Goal: Task Accomplishment & Management: Use online tool/utility

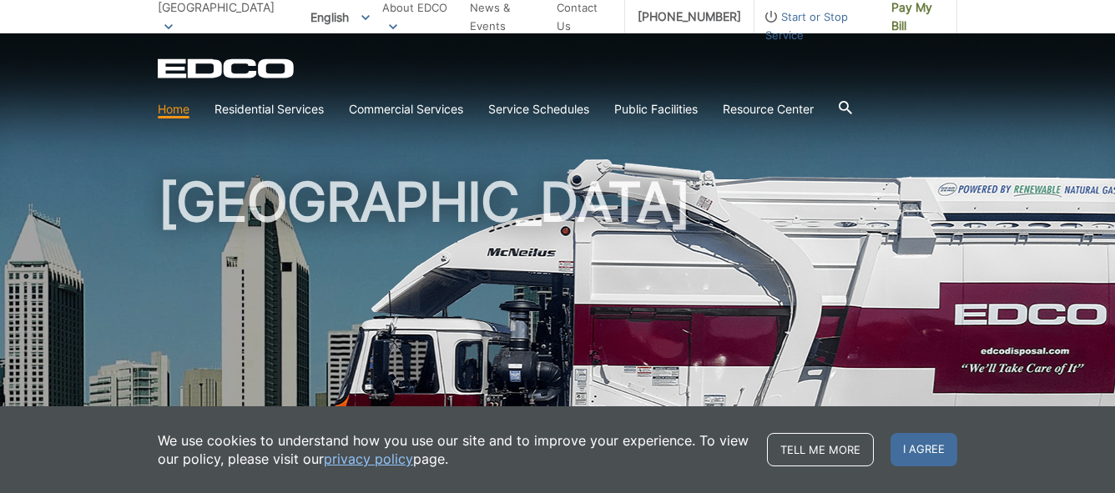
click at [901, 14] on span "Pay My Bill" at bounding box center [917, 16] width 53 height 37
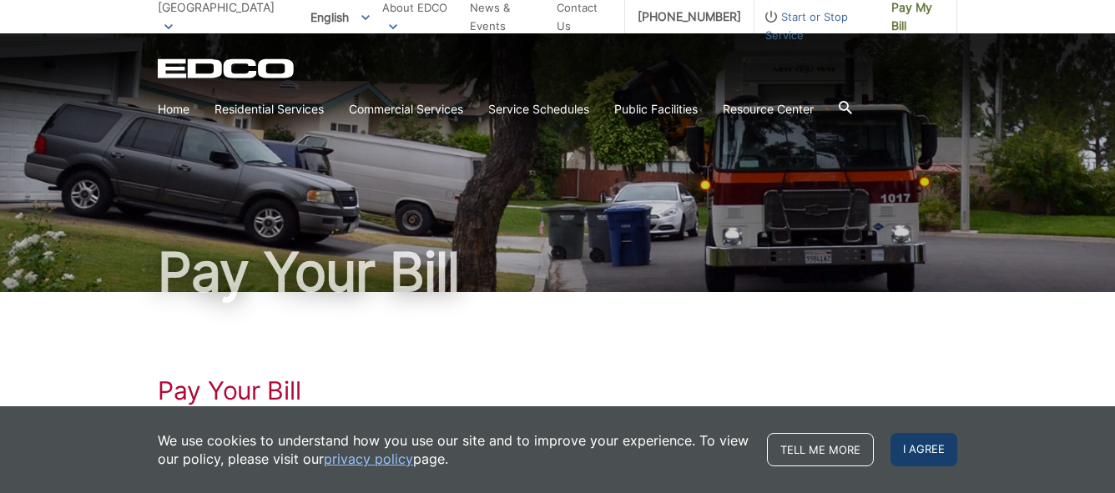
click at [901, 444] on span "I agree" at bounding box center [924, 449] width 67 height 33
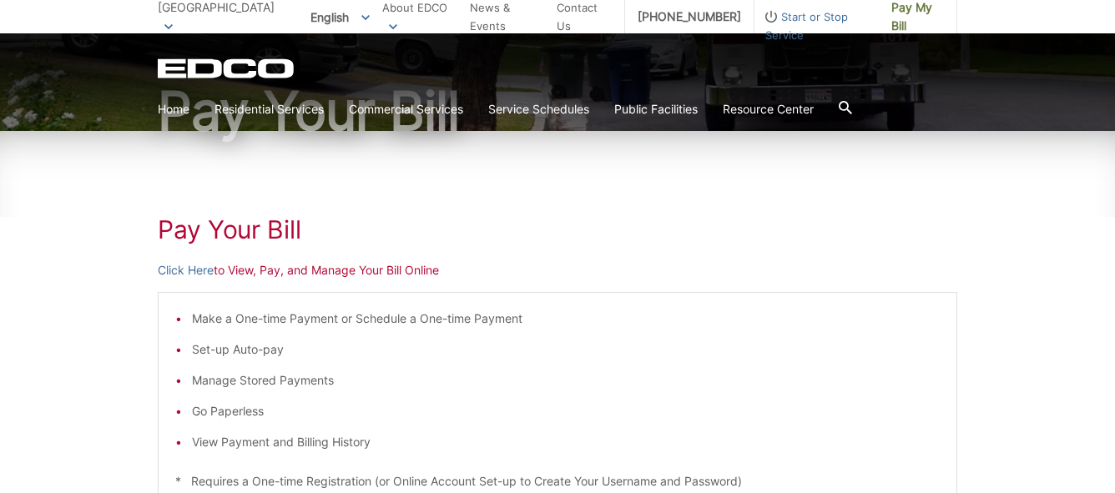
scroll to position [169, 0]
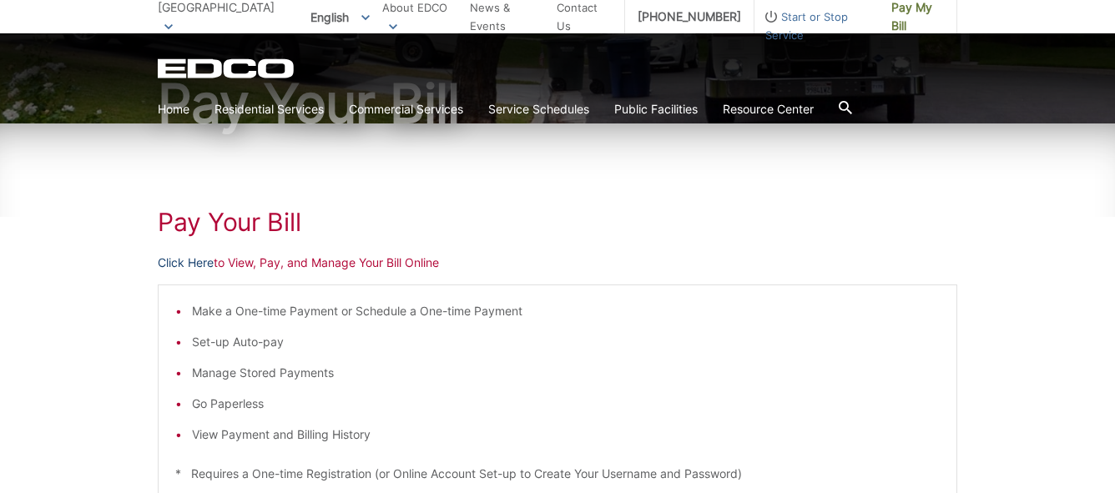
click at [187, 263] on link "Click Here" at bounding box center [186, 263] width 56 height 18
